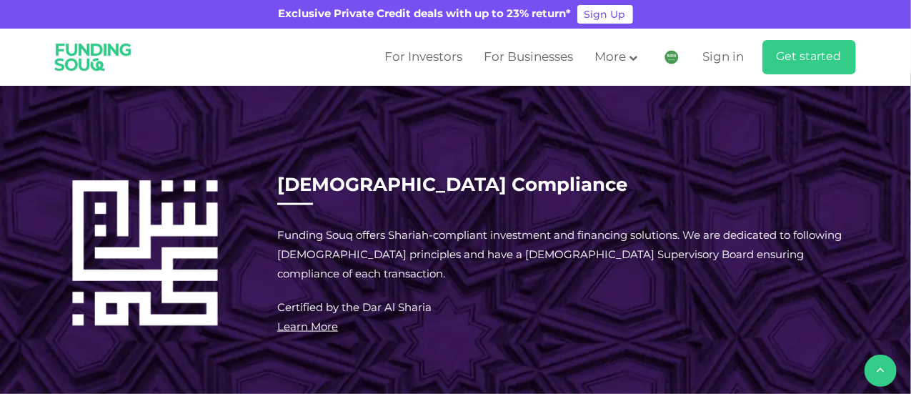
scroll to position [852, 0]
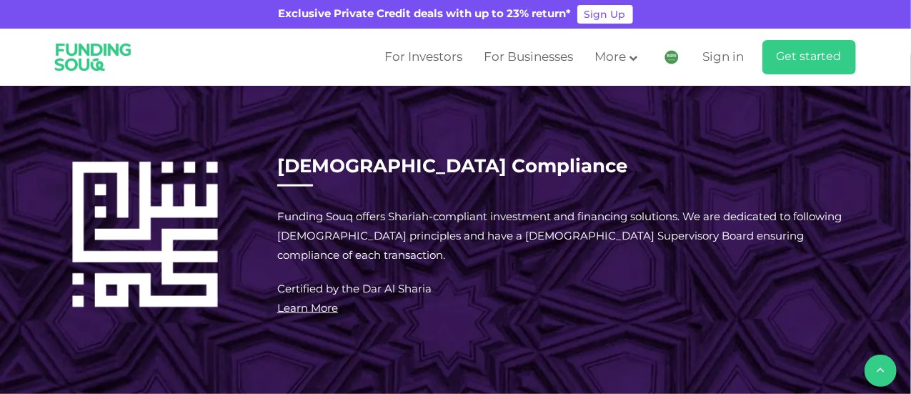
drag, startPoint x: 425, startPoint y: 127, endPoint x: 33, endPoint y: 109, distance: 392.8
click at [33, 109] on div "Investing in Private Credit Private credit is an alternative asset class that p…" at bounding box center [455, 137] width 911 height 480
copy div "Private credit is an alternative asset class that provides high yields and shor…"
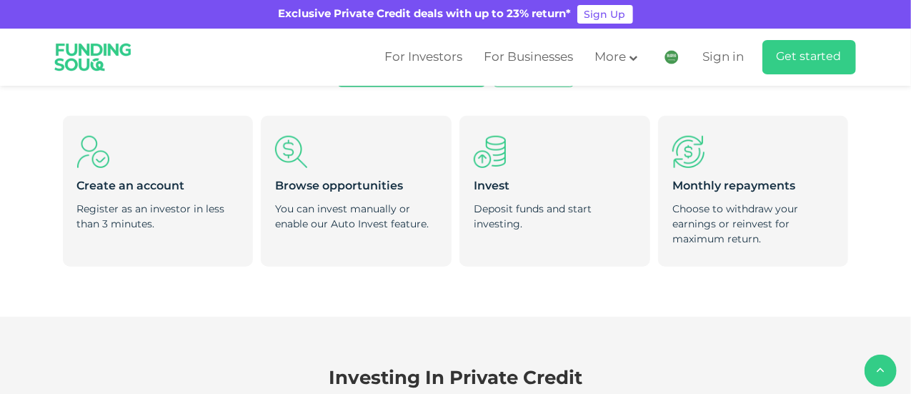
scroll to position [423, 0]
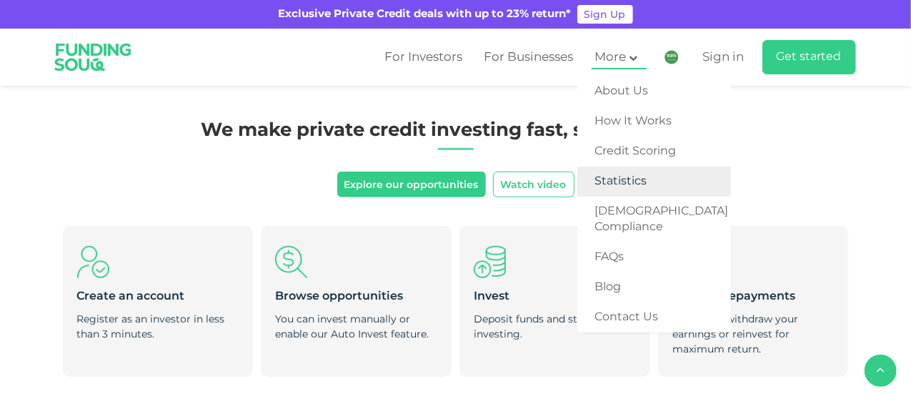
click at [613, 191] on link "Statistics" at bounding box center [654, 182] width 154 height 30
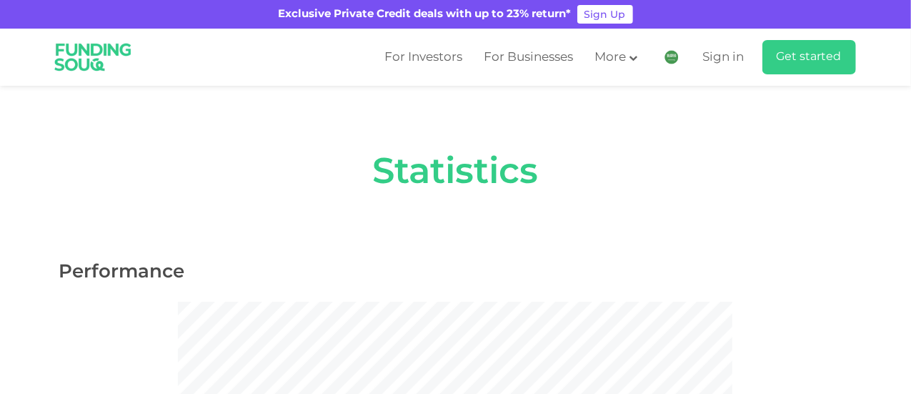
click at [773, 212] on div "Statistics" at bounding box center [455, 175] width 793 height 179
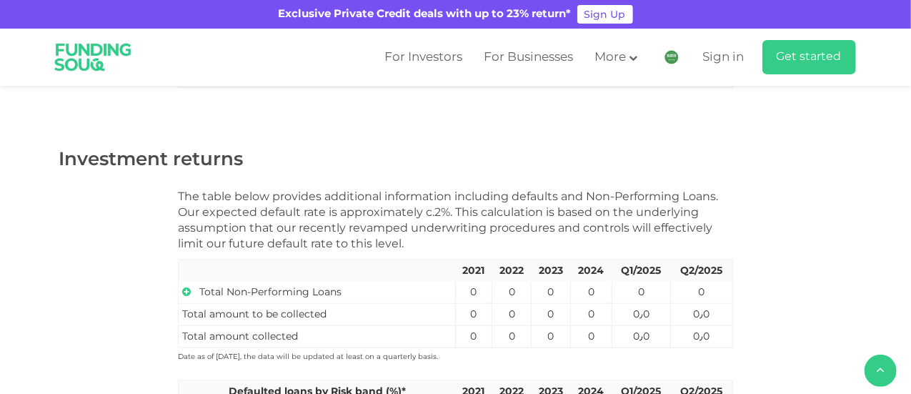
scroll to position [786, 0]
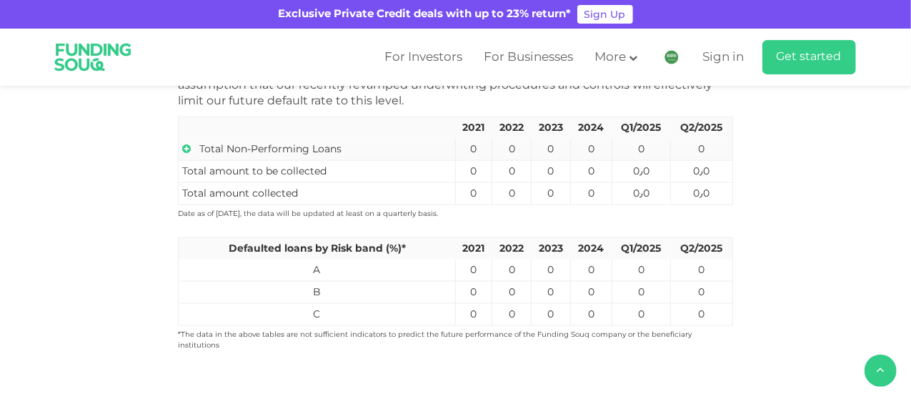
click at [187, 149] on icon at bounding box center [186, 149] width 9 height 10
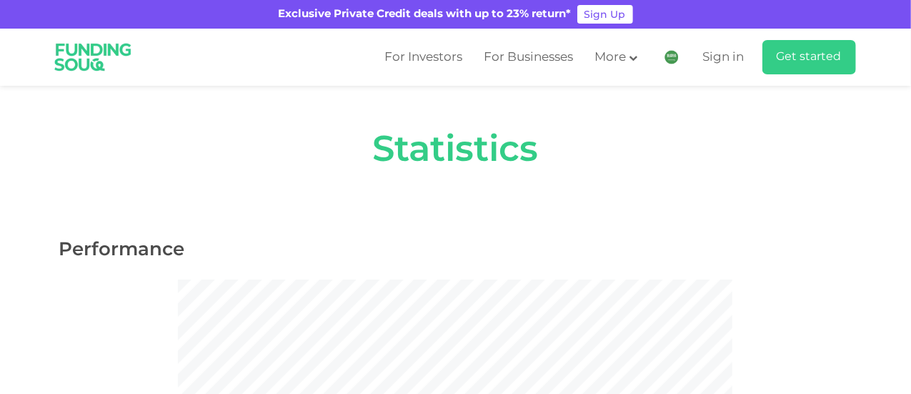
scroll to position [0, 0]
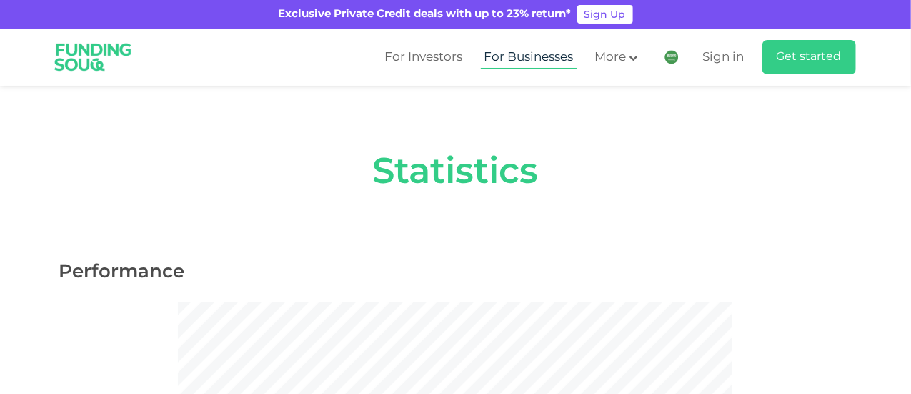
click at [513, 56] on link "For Businesses" at bounding box center [529, 58] width 96 height 24
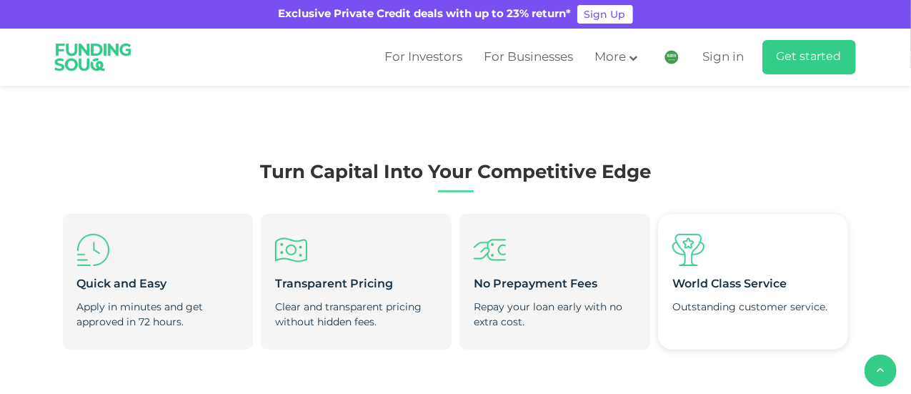
scroll to position [357, 0]
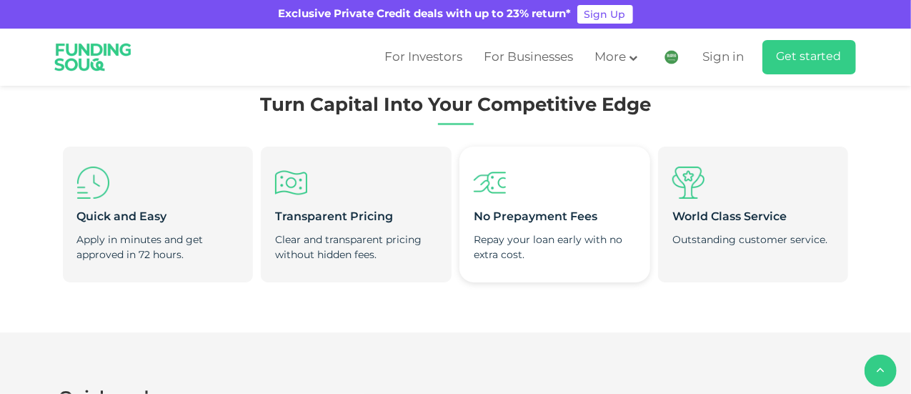
click at [569, 255] on div "Repay your loan early with no extra cost." at bounding box center [555, 247] width 162 height 30
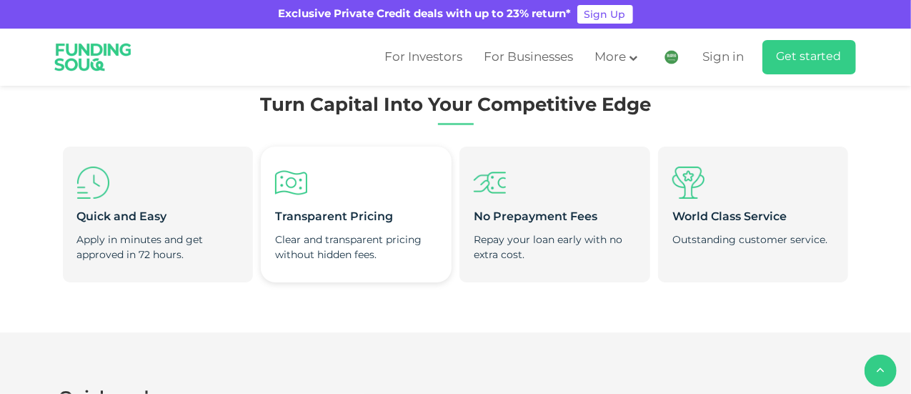
click at [366, 232] on div "Clear and transparent pricing without hidden fees." at bounding box center [356, 247] width 162 height 30
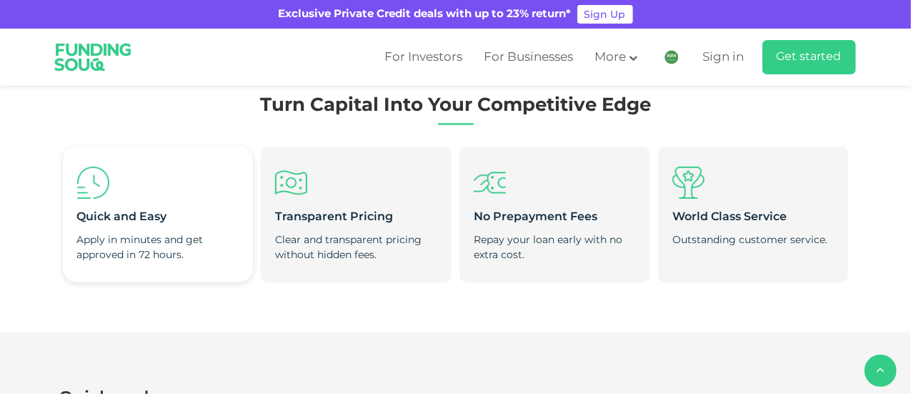
click at [184, 229] on li "Quick and Easy Apply in minutes and get approved in 72 hours." at bounding box center [158, 215] width 190 height 136
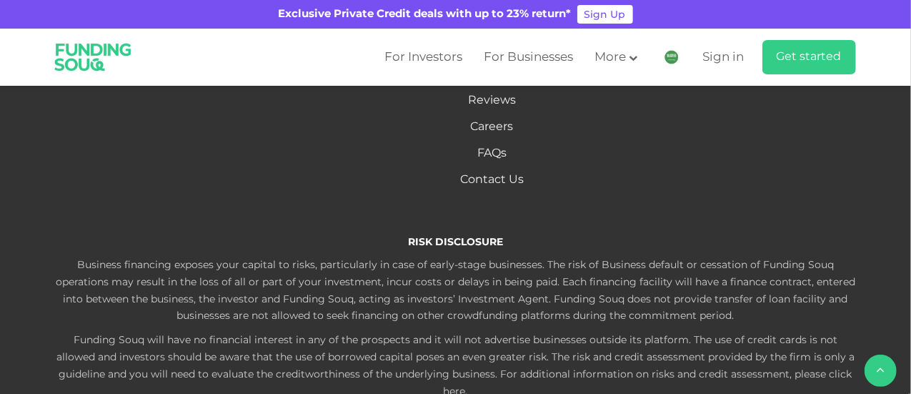
scroll to position [2359, 0]
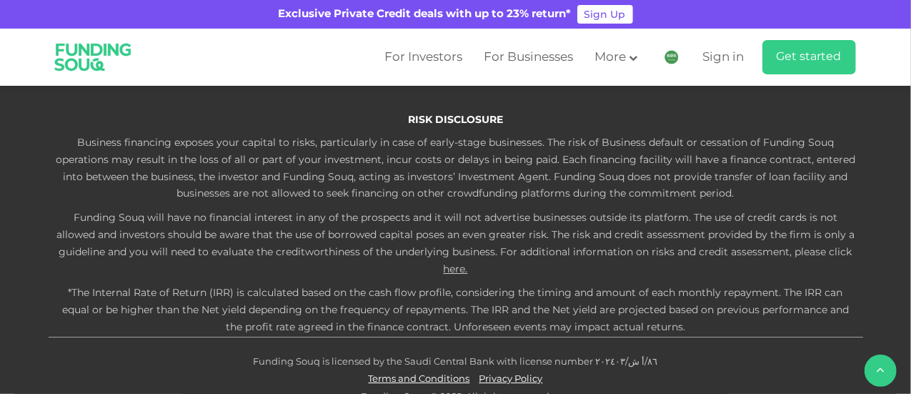
scroll to position [2430, 0]
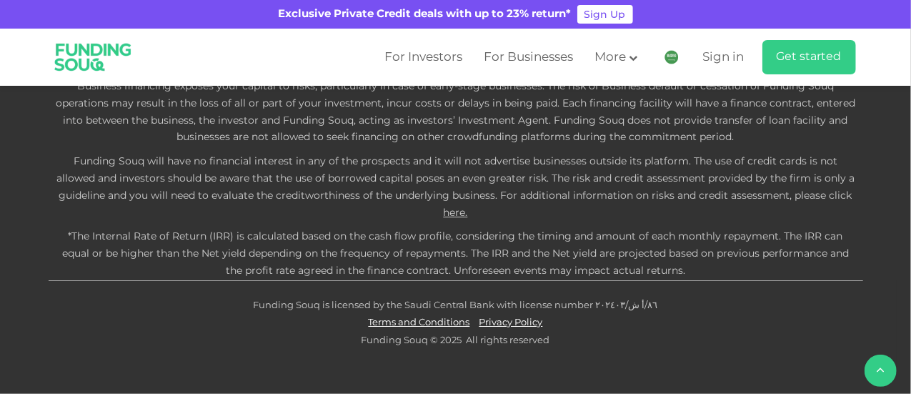
scroll to position [2573, 0]
click at [142, 33] on button "What are the eligibility criteria for borrowers?" at bounding box center [455, 12] width 793 height 42
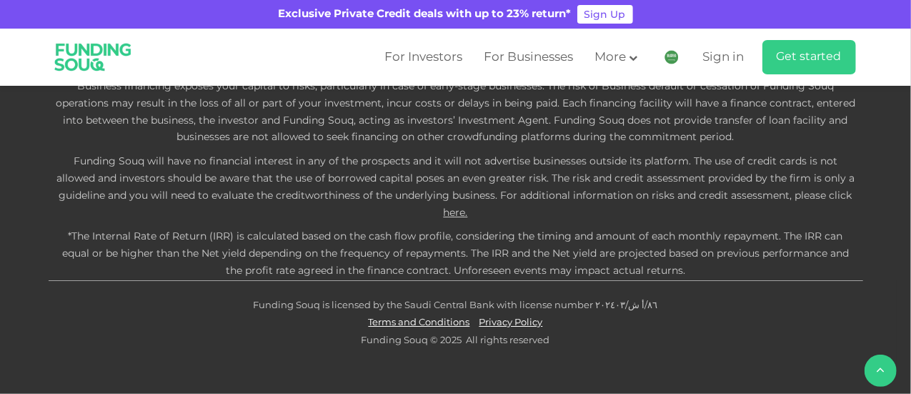
click at [234, 135] on button "What happens if the funding campaign isn’t fully funded or is oversubscribed?" at bounding box center [455, 114] width 793 height 42
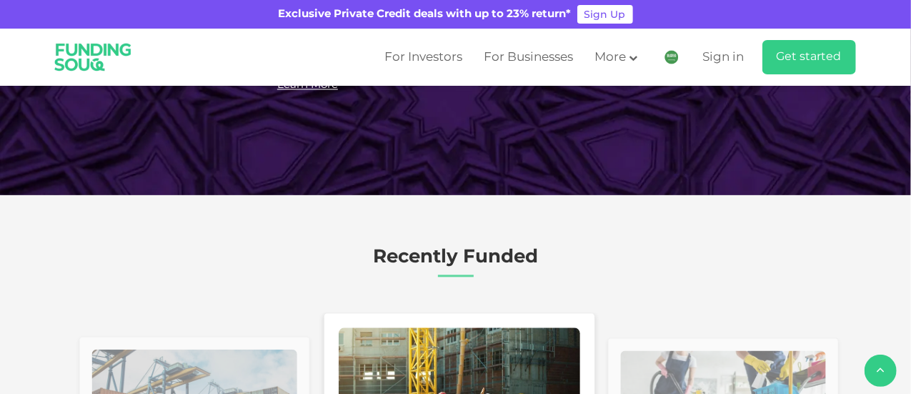
scroll to position [1429, 0]
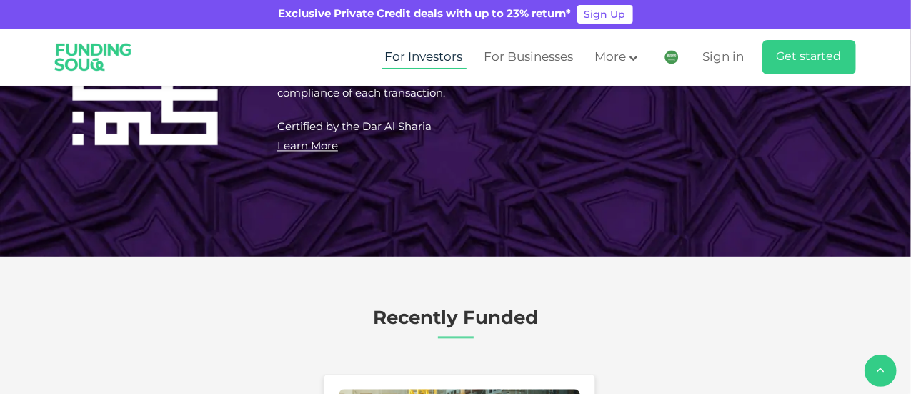
click at [407, 55] on link "For Investors" at bounding box center [424, 58] width 85 height 24
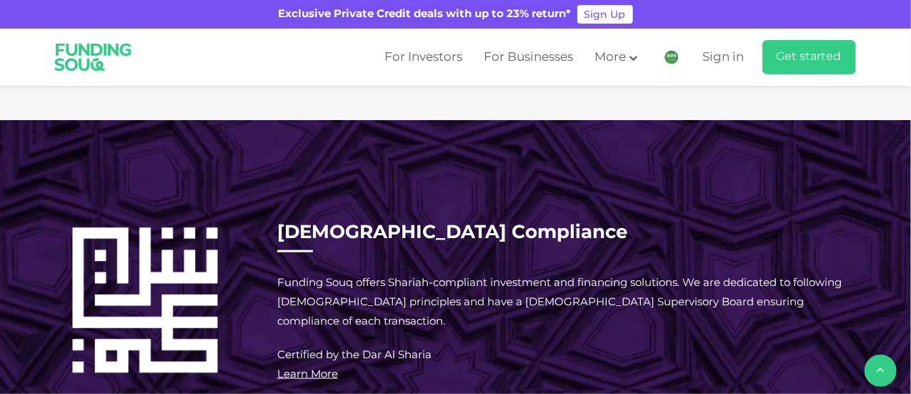
drag, startPoint x: 285, startPoint y: 194, endPoint x: 21, endPoint y: 175, distance: 265.1
click at [21, 175] on div "Investing in Private Credit Private credit is an alternative asset class that p…" at bounding box center [455, 203] width 911 height 480
copy div "Private credit is an alternative asset class that provides high yields and shor…"
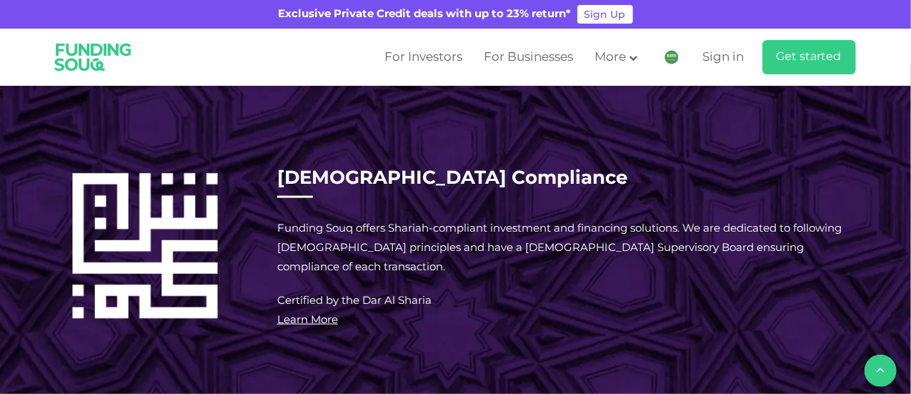
scroll to position [858, 0]
